Goal: Information Seeking & Learning: Learn about a topic

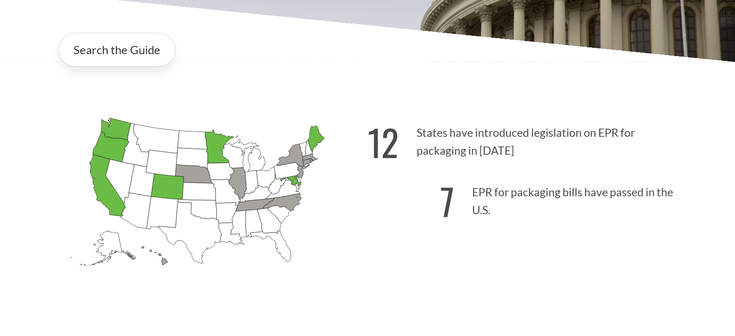
scroll to position [257, 0]
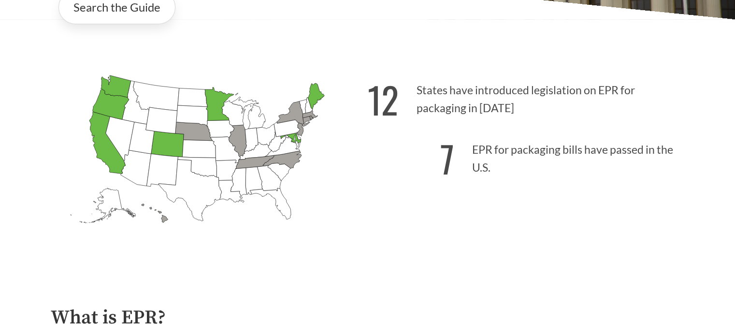
click at [116, 86] on icon "[US_STATE] Passed: 1" at bounding box center [115, 86] width 30 height 22
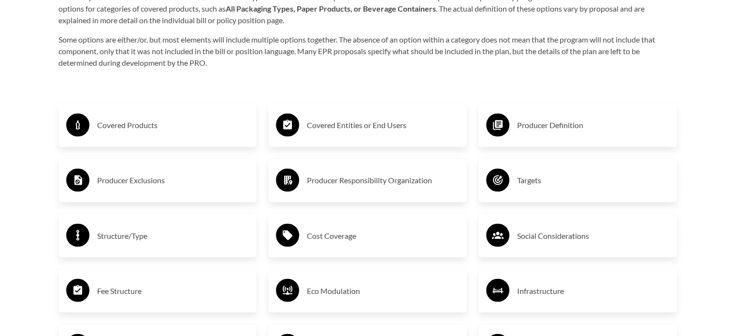
scroll to position [1642, 0]
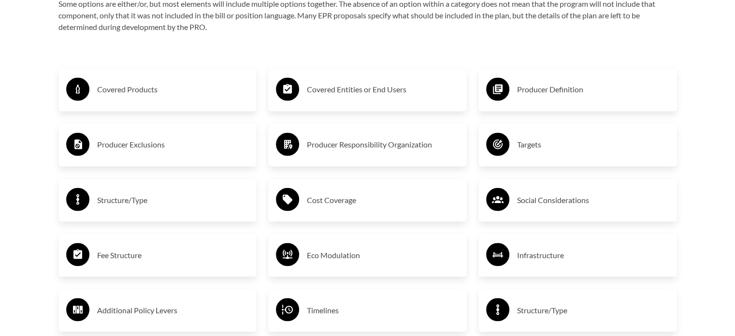
click at [131, 96] on h3 "Covered Products" at bounding box center [173, 89] width 152 height 15
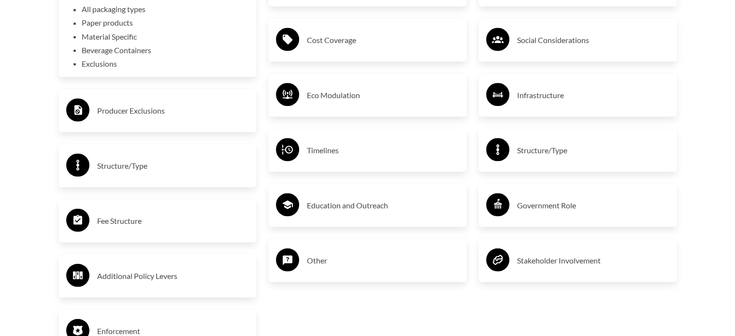
scroll to position [1771, 0]
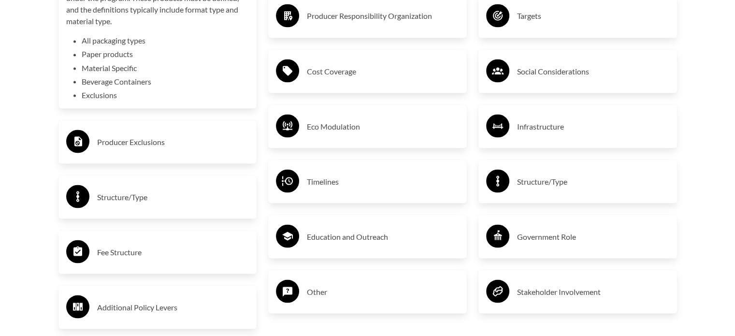
click at [555, 235] on h3 "Government Role" at bounding box center [593, 235] width 152 height 15
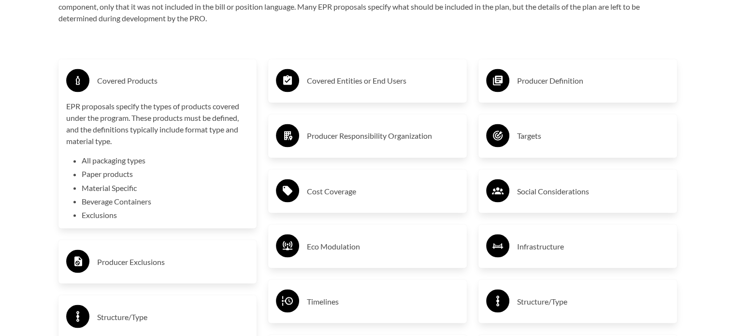
scroll to position [1642, 0]
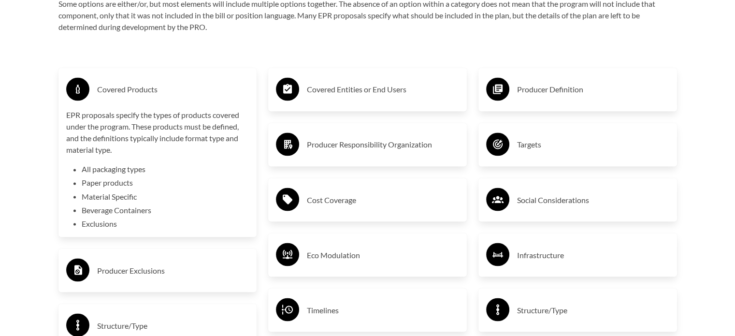
click at [358, 93] on h3 "Covered Entities or End Users" at bounding box center [383, 89] width 152 height 15
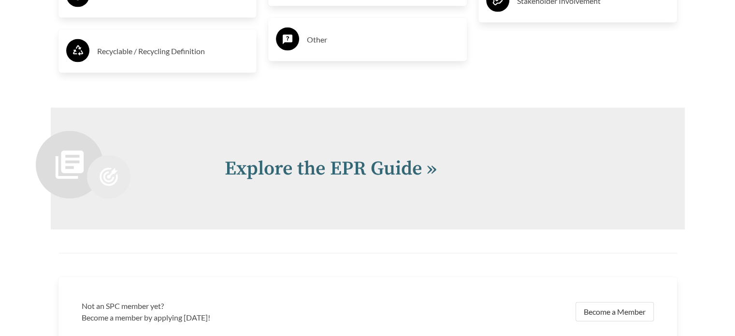
scroll to position [2157, 0]
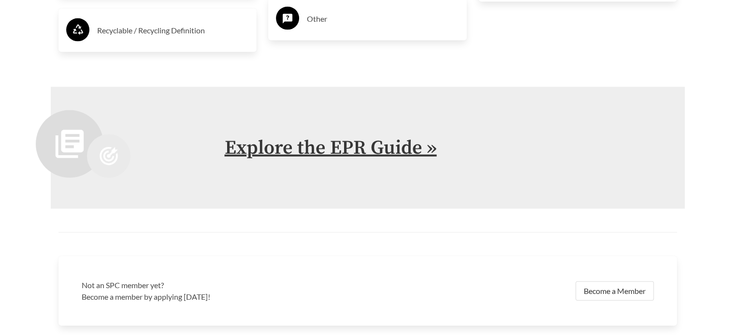
click at [408, 144] on link "Explore the EPR Guide »" at bounding box center [331, 148] width 212 height 24
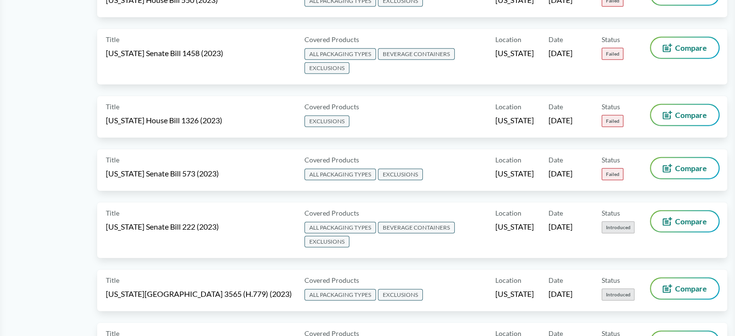
scroll to position [2834, 0]
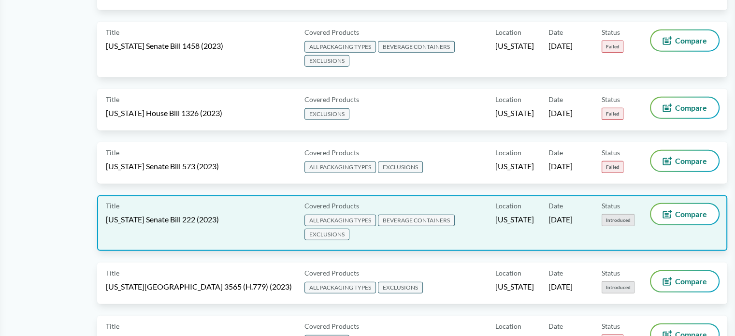
click at [341, 214] on span "ALL PACKAGING TYPES" at bounding box center [339, 220] width 71 height 12
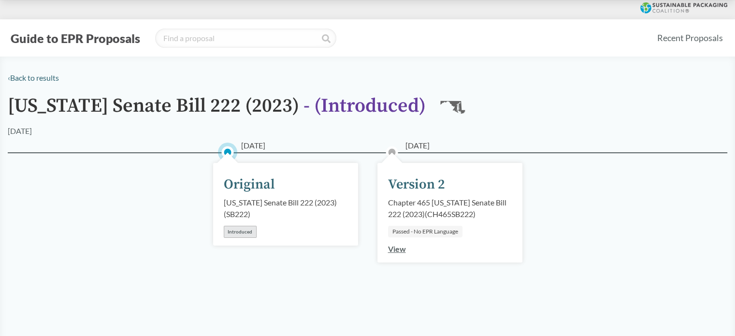
click at [396, 247] on link "View" at bounding box center [397, 248] width 18 height 9
